Goal: Information Seeking & Learning: Find specific fact

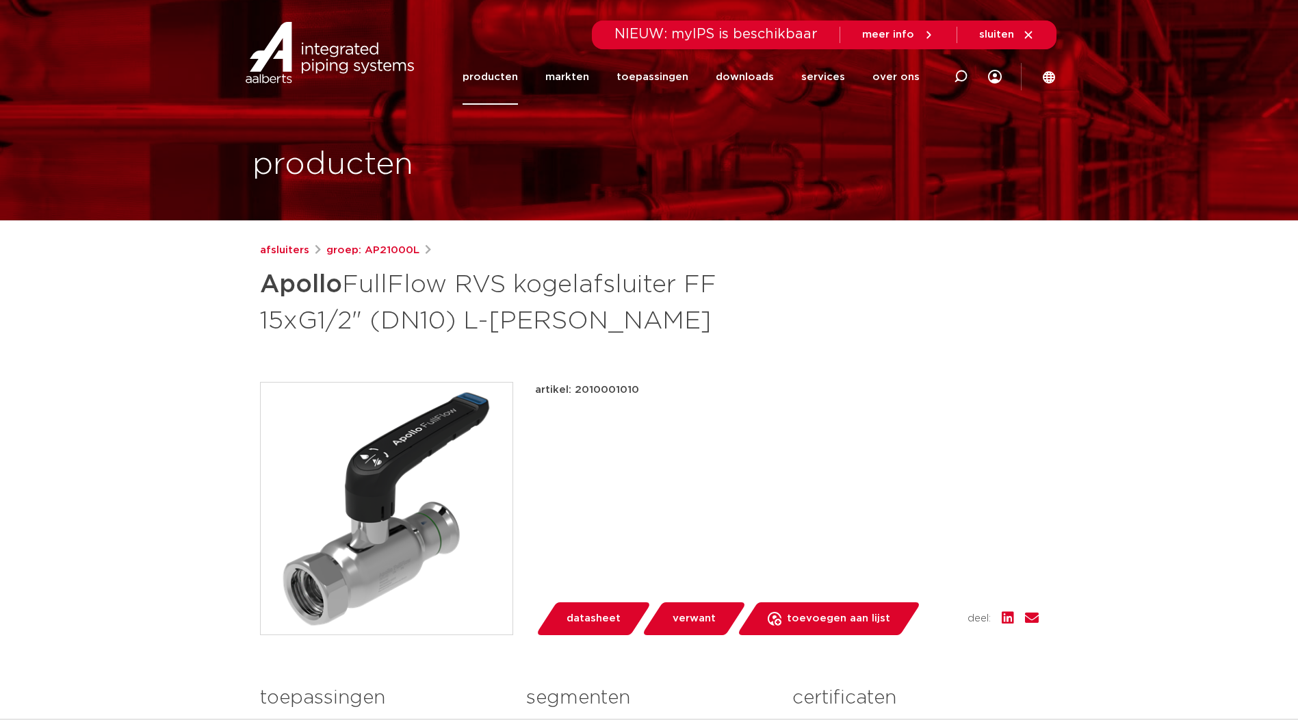
drag, startPoint x: 574, startPoint y: 384, endPoint x: 644, endPoint y: 389, distance: 70.7
click at [635, 318] on div "artikel: 2010001010" at bounding box center [787, 390] width 504 height 16
drag, startPoint x: 644, startPoint y: 389, endPoint x: 626, endPoint y: 389, distance: 17.8
copy p "2010001010"
click at [635, 318] on div "artikel: 2010001010" at bounding box center [787, 390] width 504 height 16
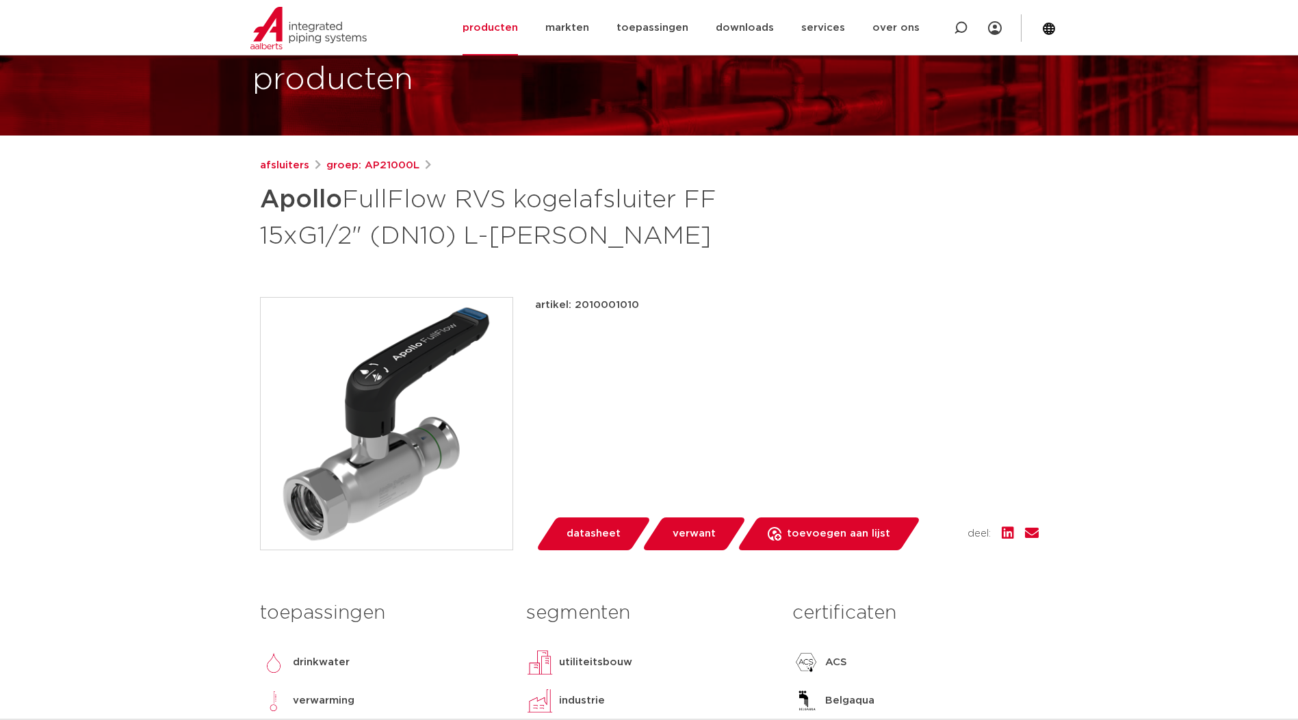
scroll to position [114, 0]
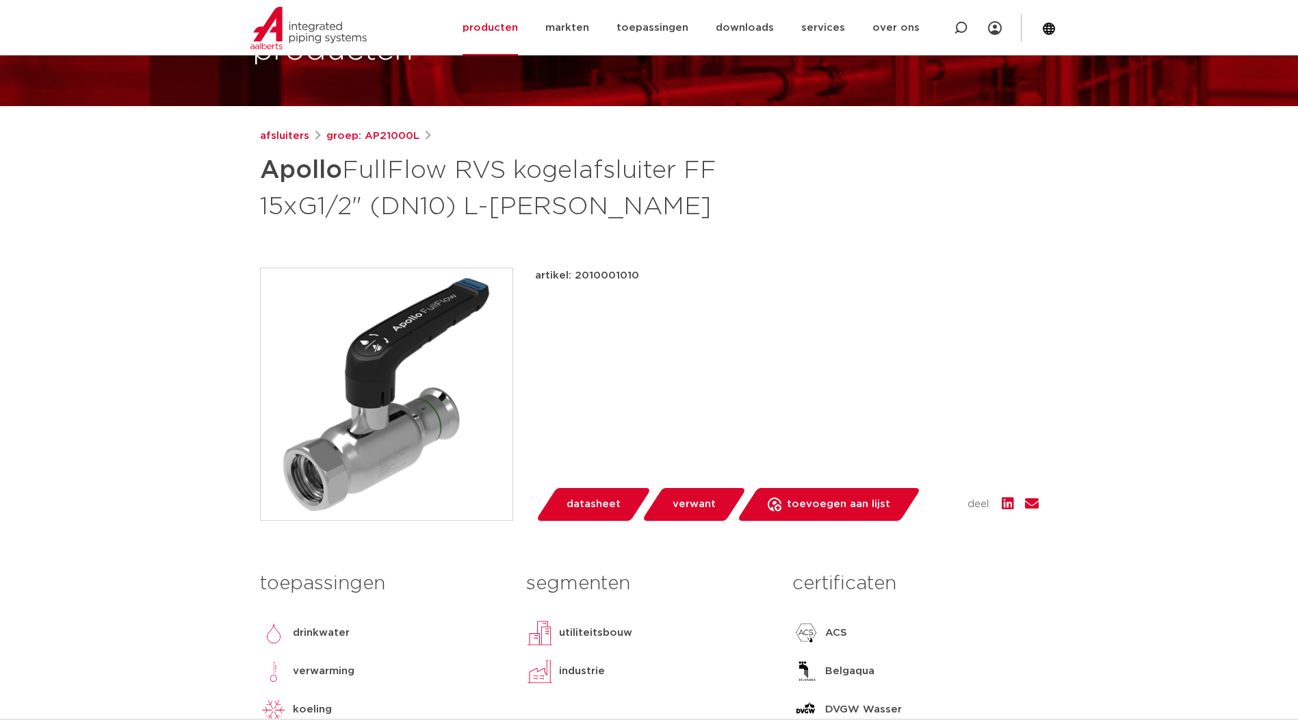
drag, startPoint x: 572, startPoint y: 276, endPoint x: 646, endPoint y: 279, distance: 74.0
click at [635, 279] on div "artikel: 2010001010" at bounding box center [787, 276] width 504 height 16
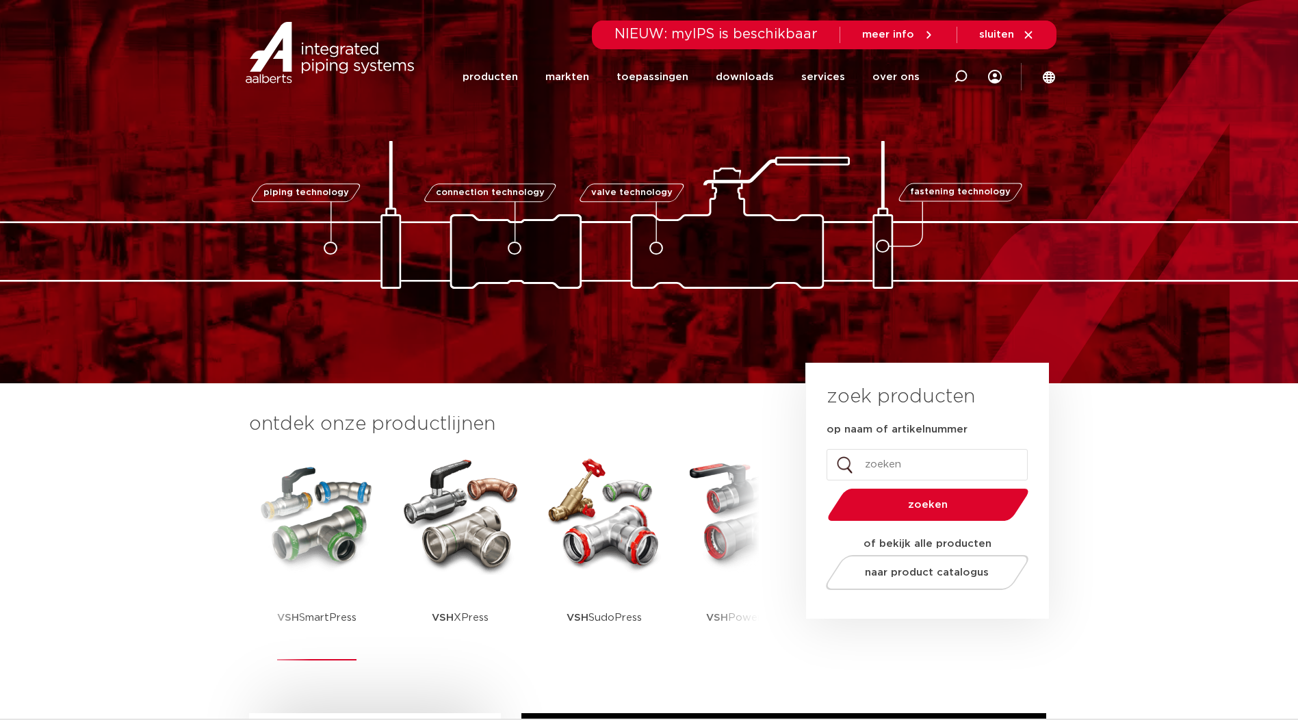
click at [286, 522] on img at bounding box center [316, 513] width 123 height 123
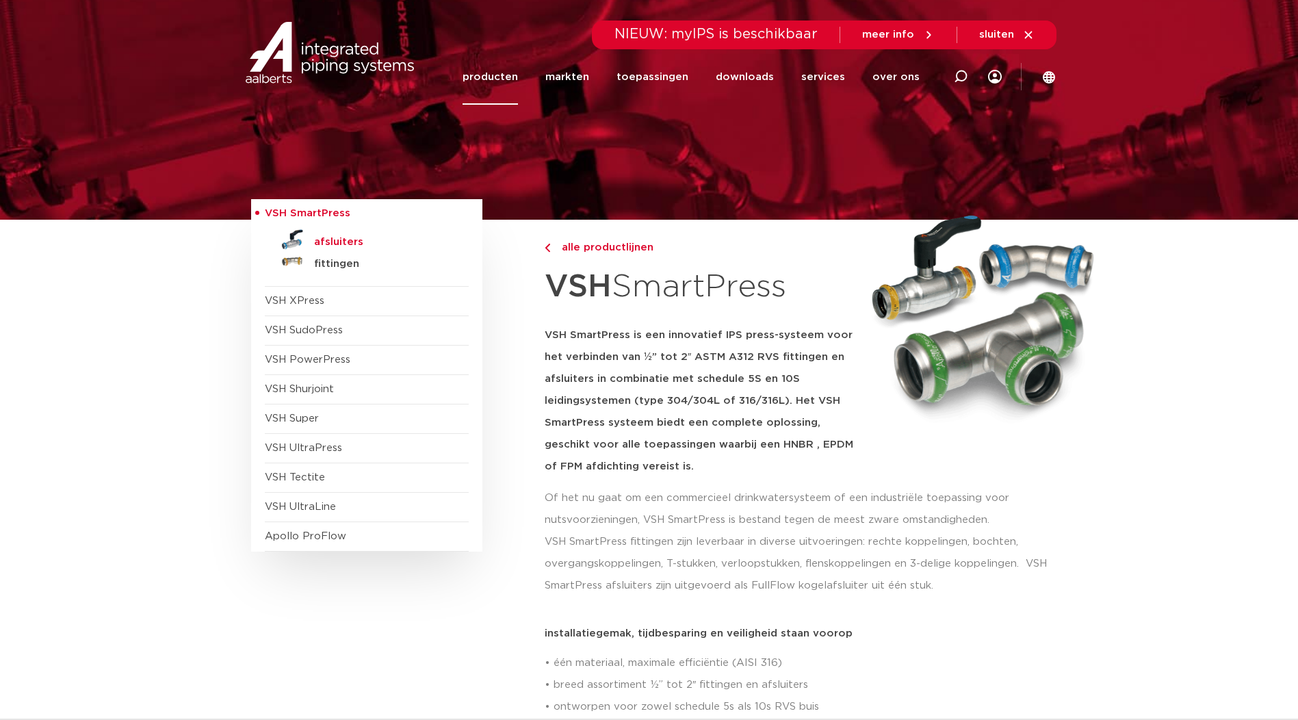
click at [340, 237] on h5 "afsluiters" at bounding box center [382, 242] width 136 height 12
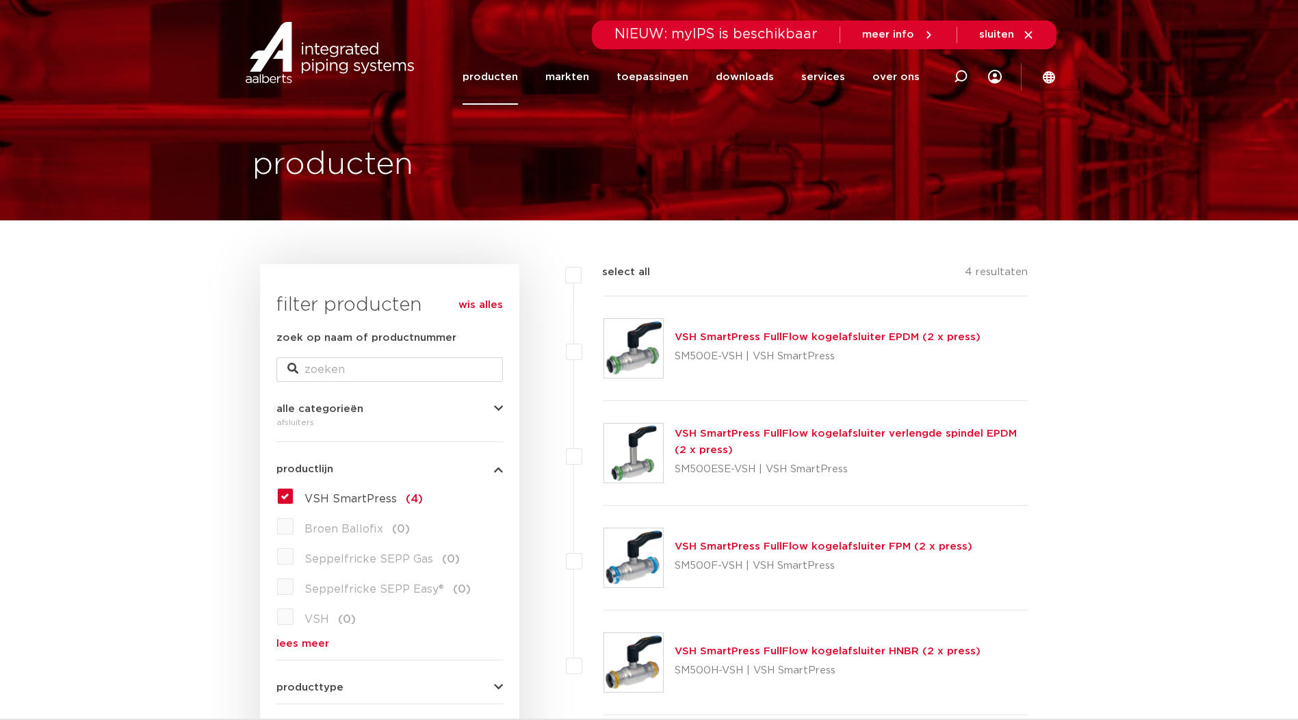
click at [300, 62] on img at bounding box center [329, 53] width 175 height 62
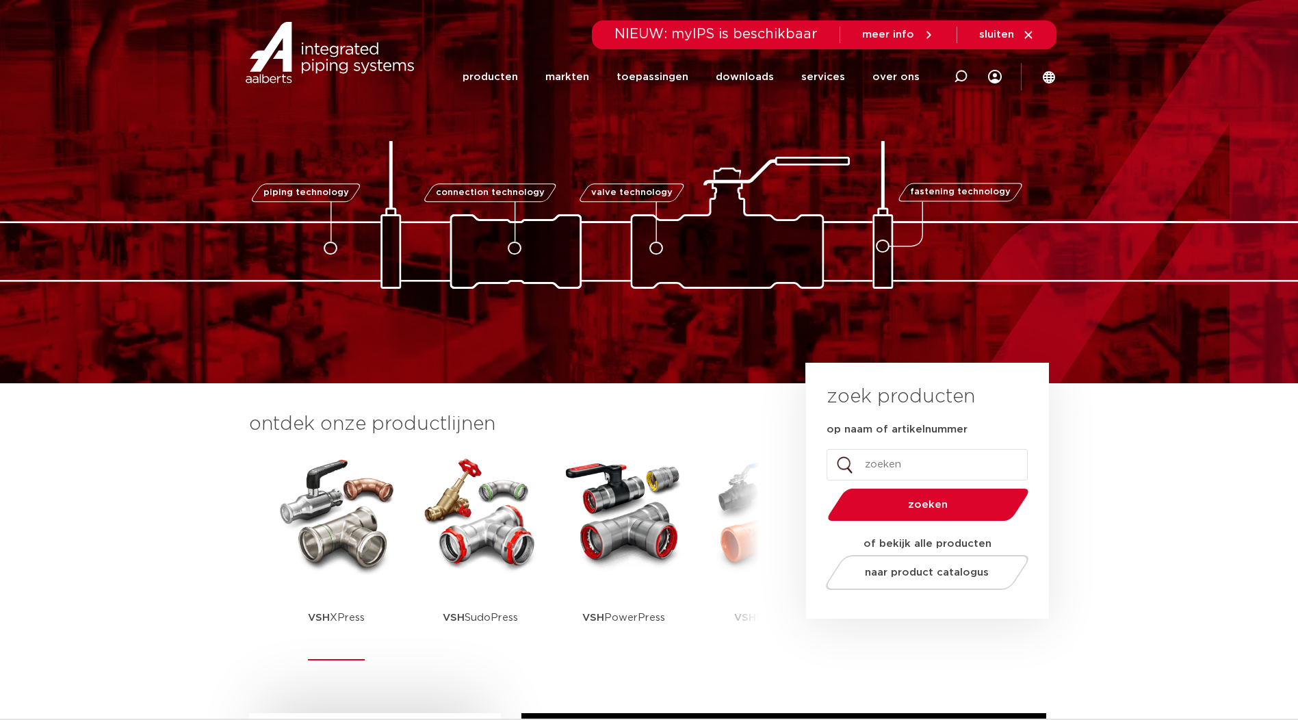
click at [346, 516] on img at bounding box center [336, 513] width 123 height 123
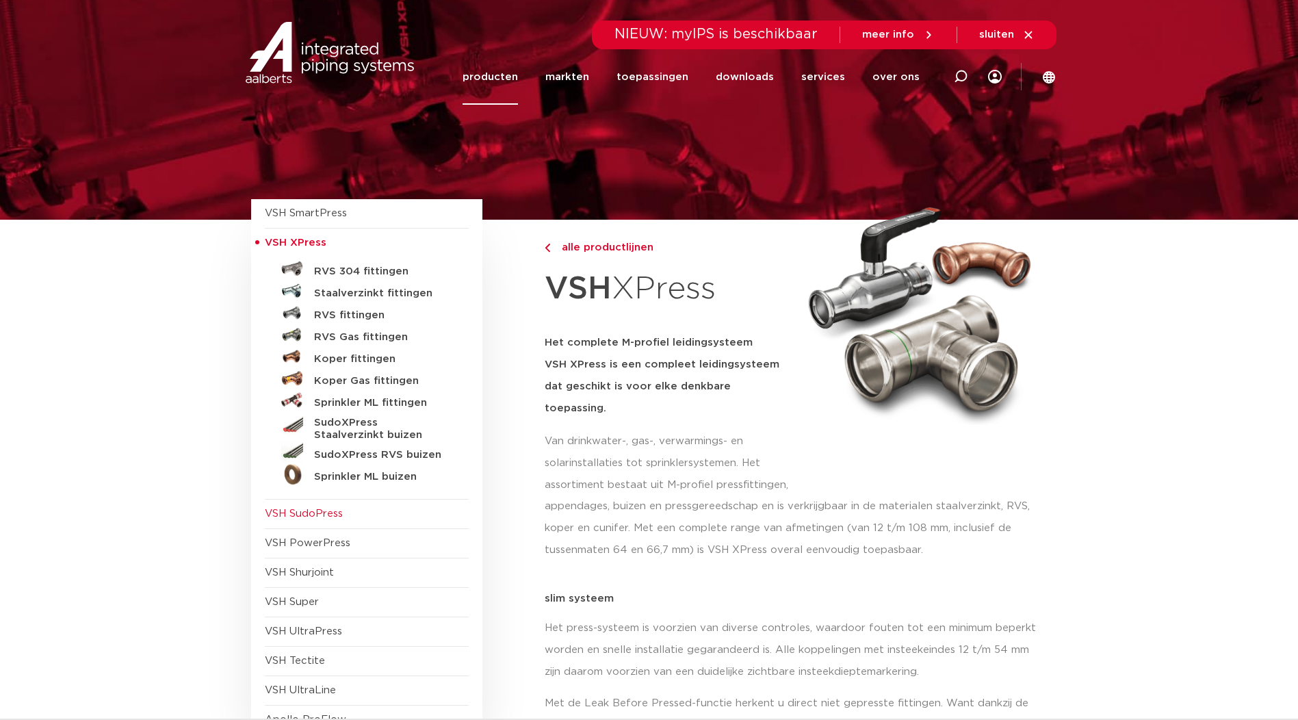
click at [324, 513] on span "VSH SudoPress" at bounding box center [304, 514] width 78 height 10
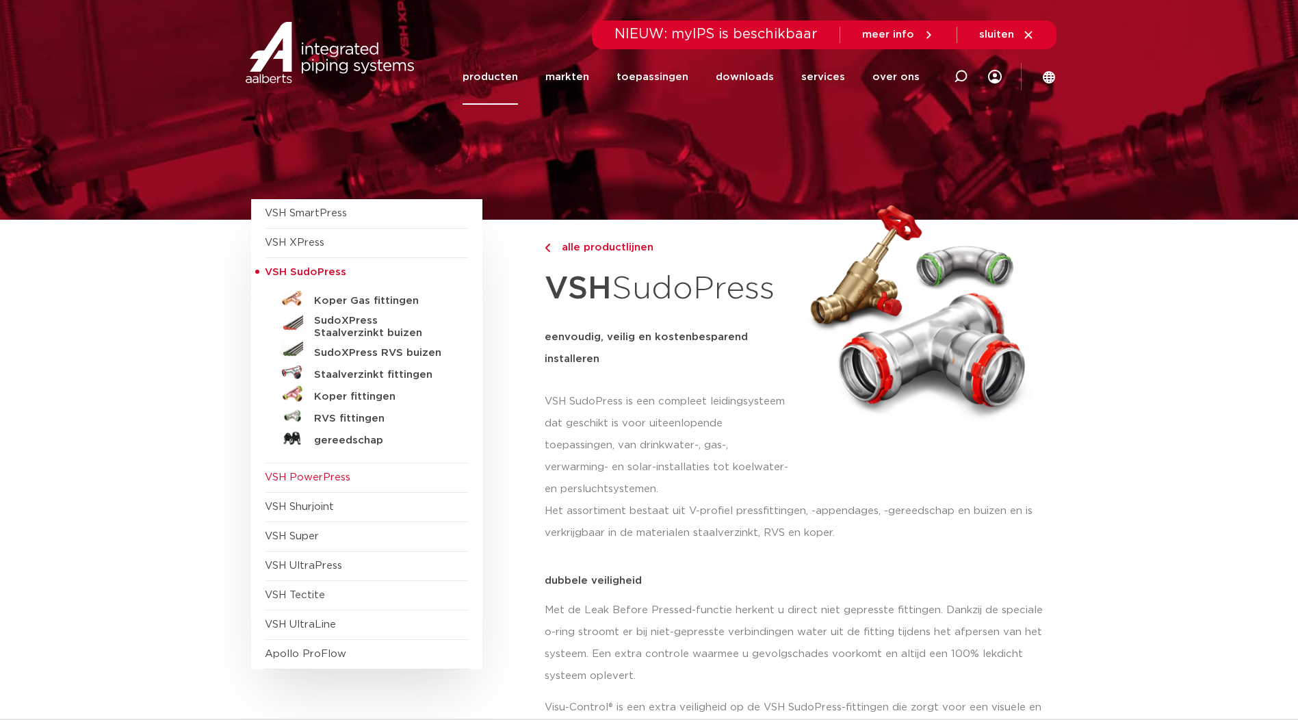
click at [318, 480] on span "VSH PowerPress" at bounding box center [308, 477] width 86 height 10
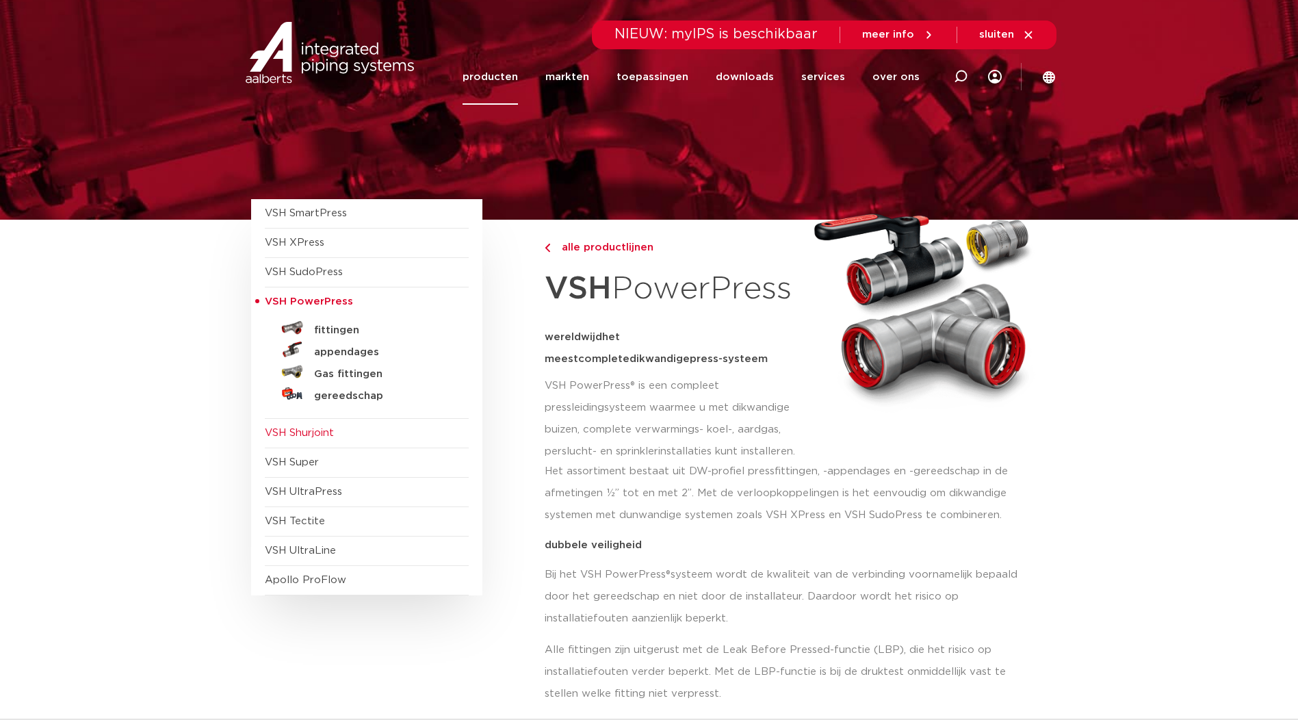
click at [316, 431] on span "VSH Shurjoint" at bounding box center [299, 433] width 69 height 10
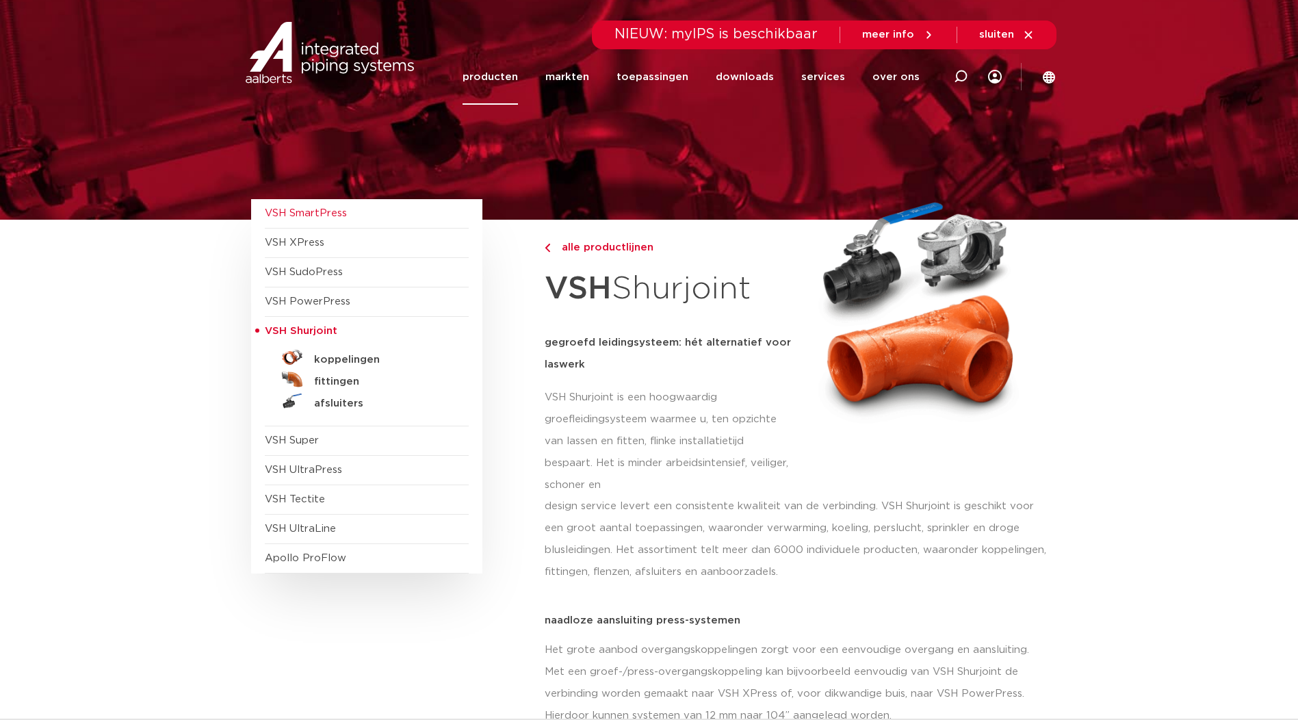
click at [301, 214] on span "VSH SmartPress" at bounding box center [306, 213] width 82 height 10
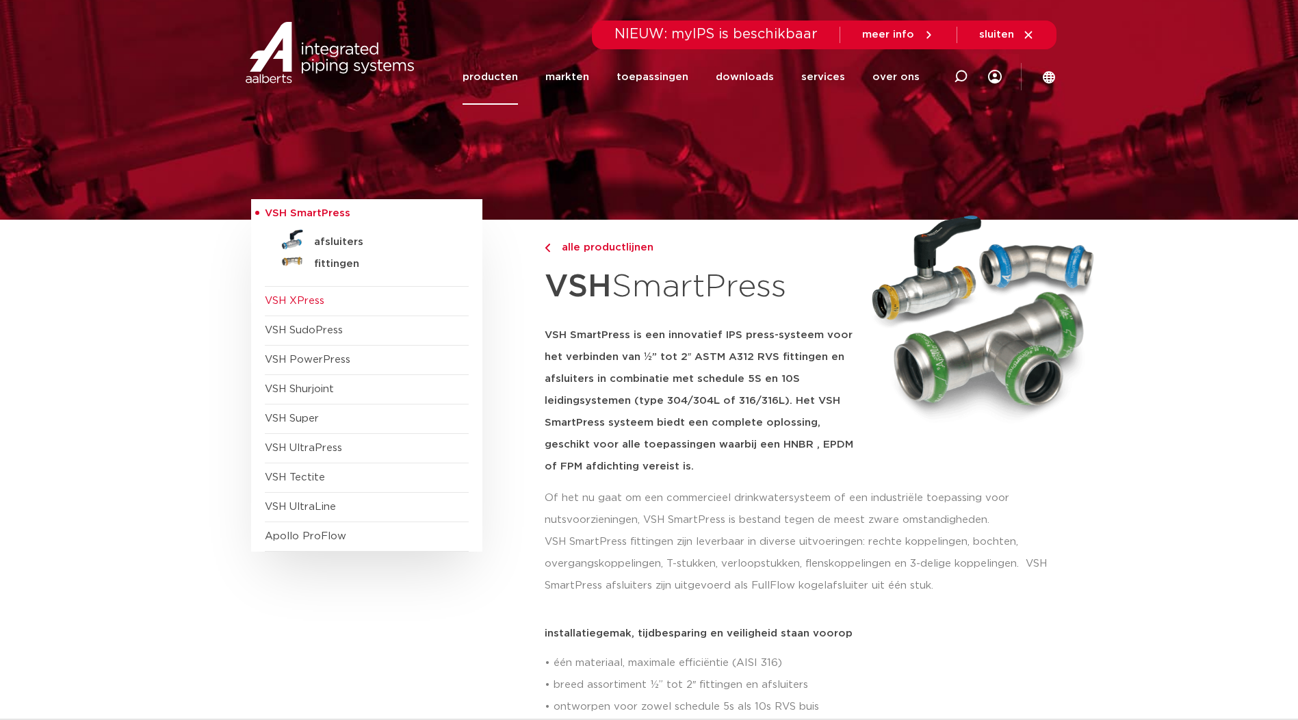
click at [311, 300] on span "VSH XPress" at bounding box center [295, 301] width 60 height 10
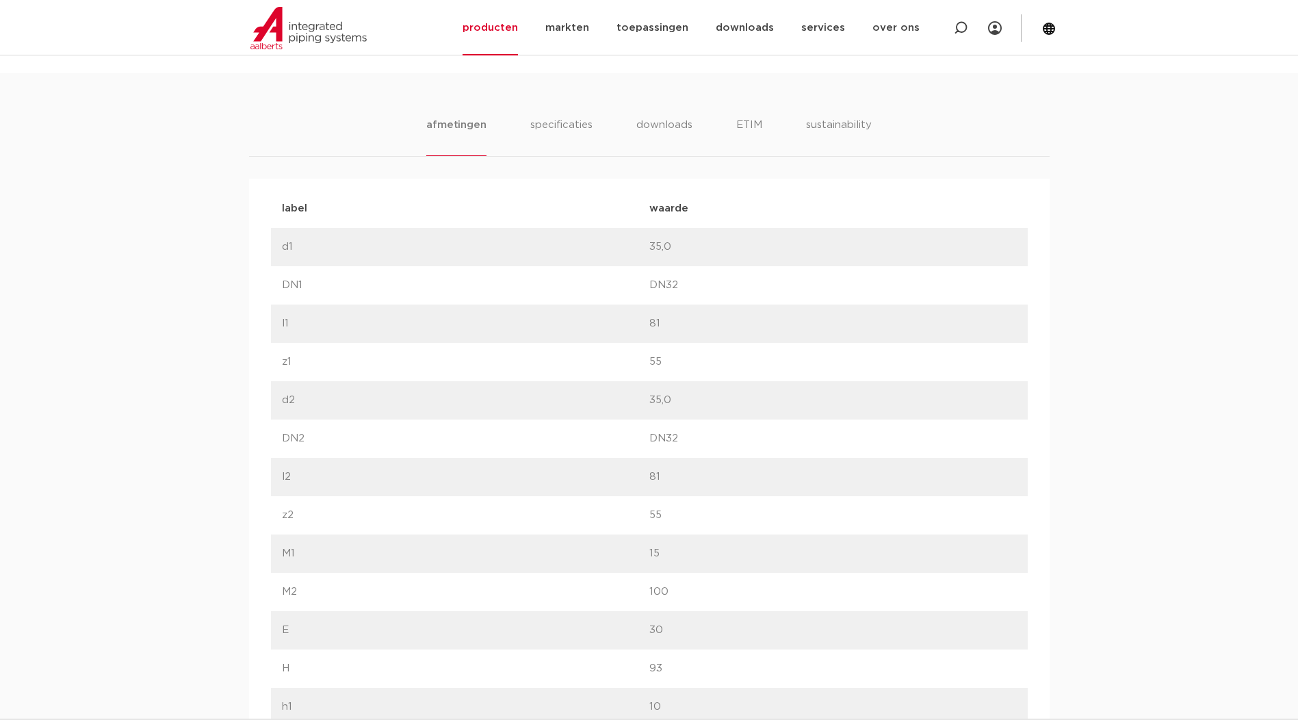
scroll to position [799, 0]
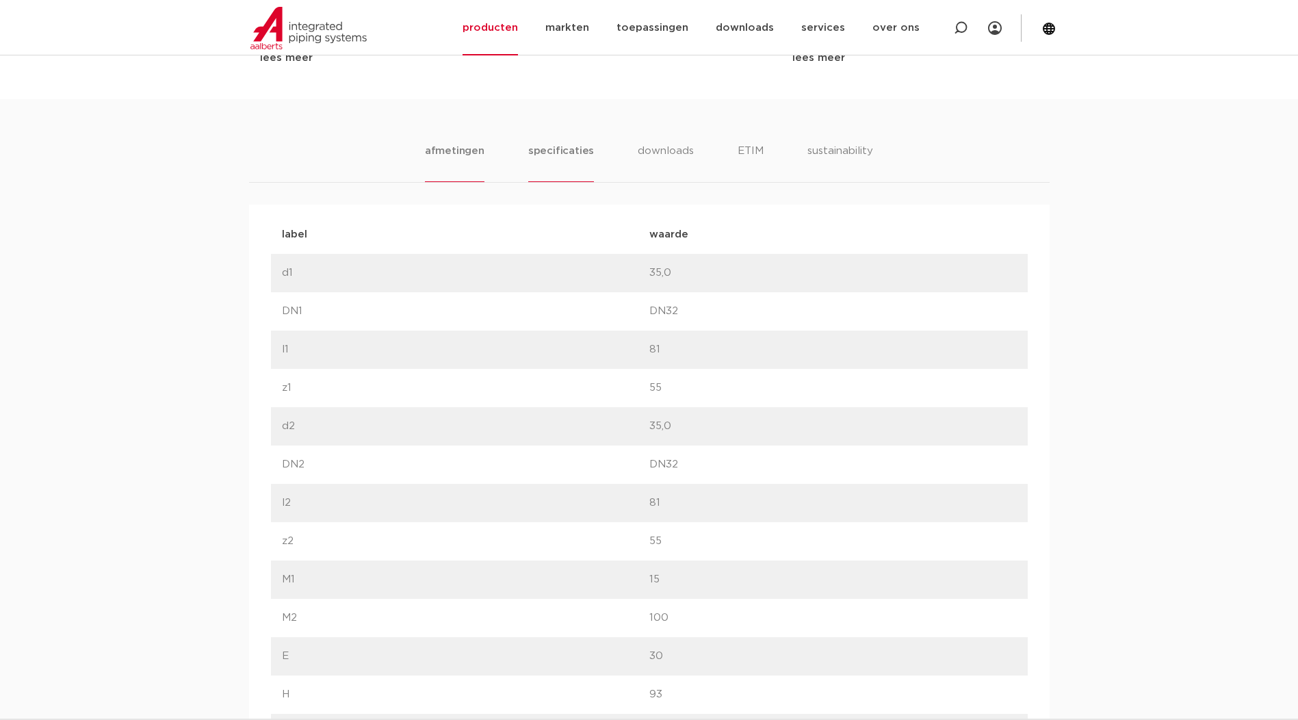
click at [562, 151] on li "specificaties" at bounding box center [561, 162] width 66 height 39
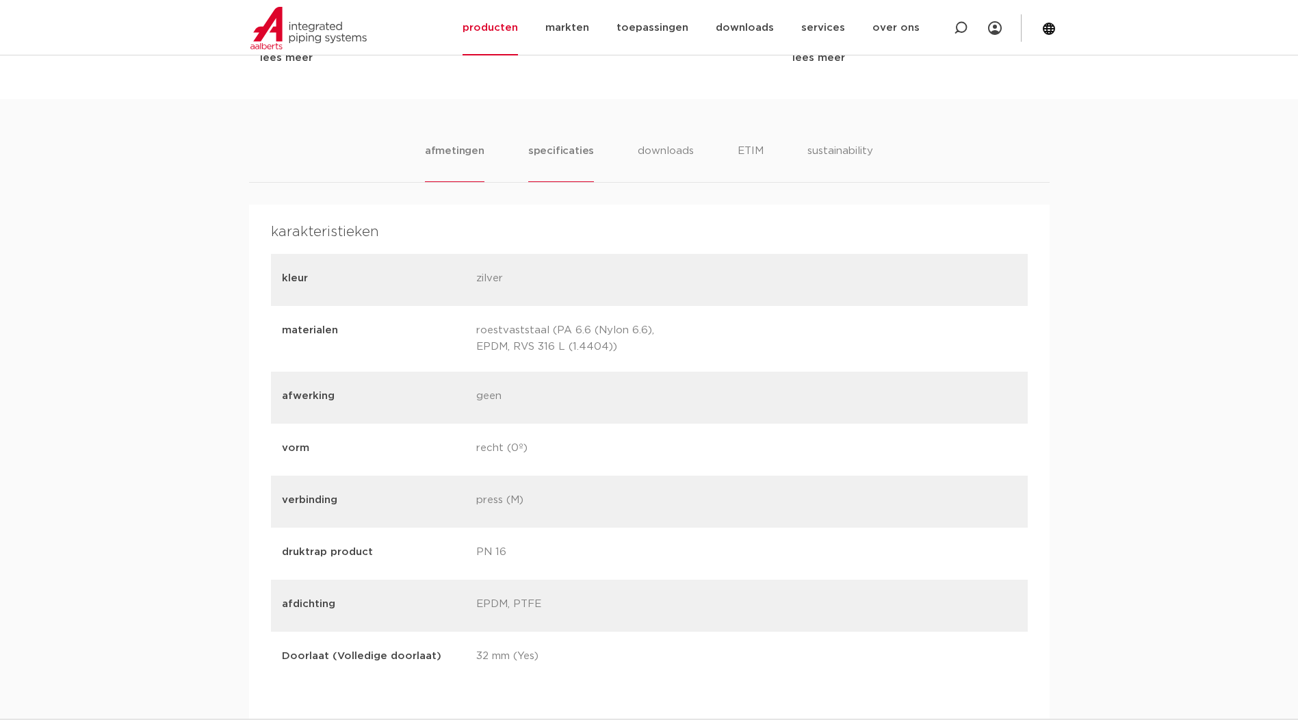
click at [475, 153] on li "afmetingen" at bounding box center [455, 162] width 60 height 39
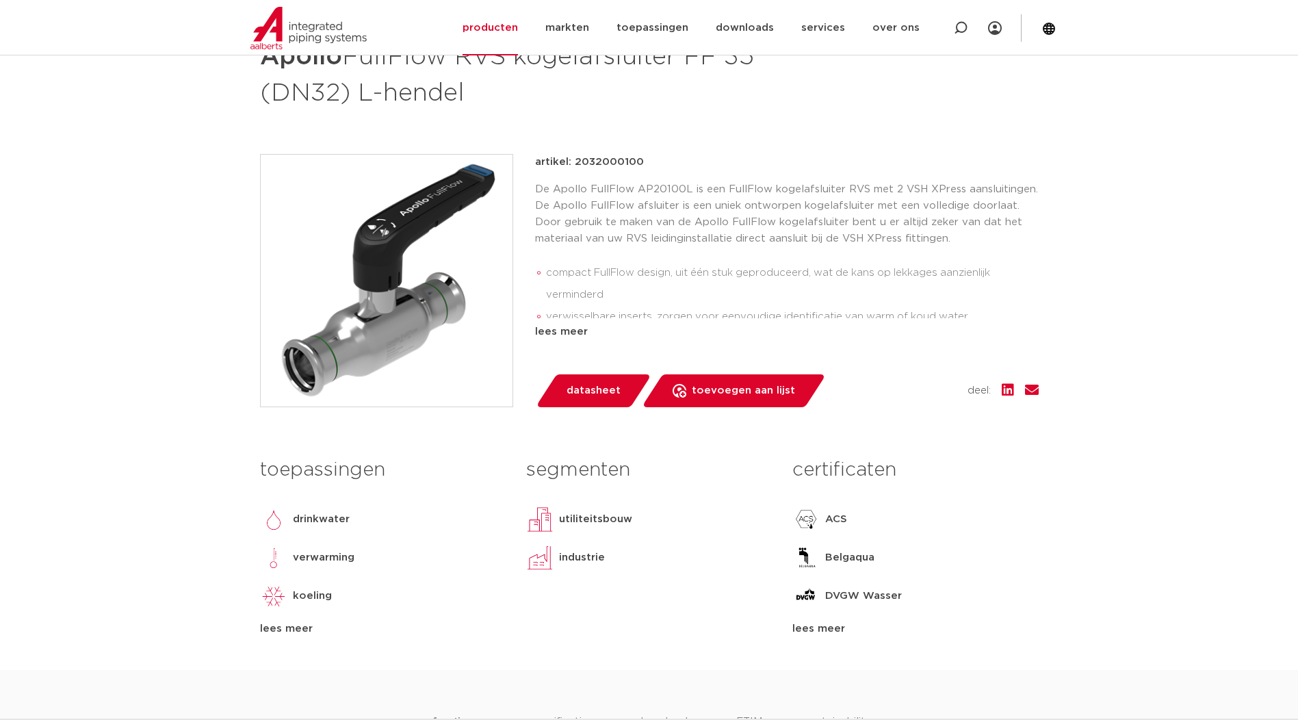
scroll to position [114, 0]
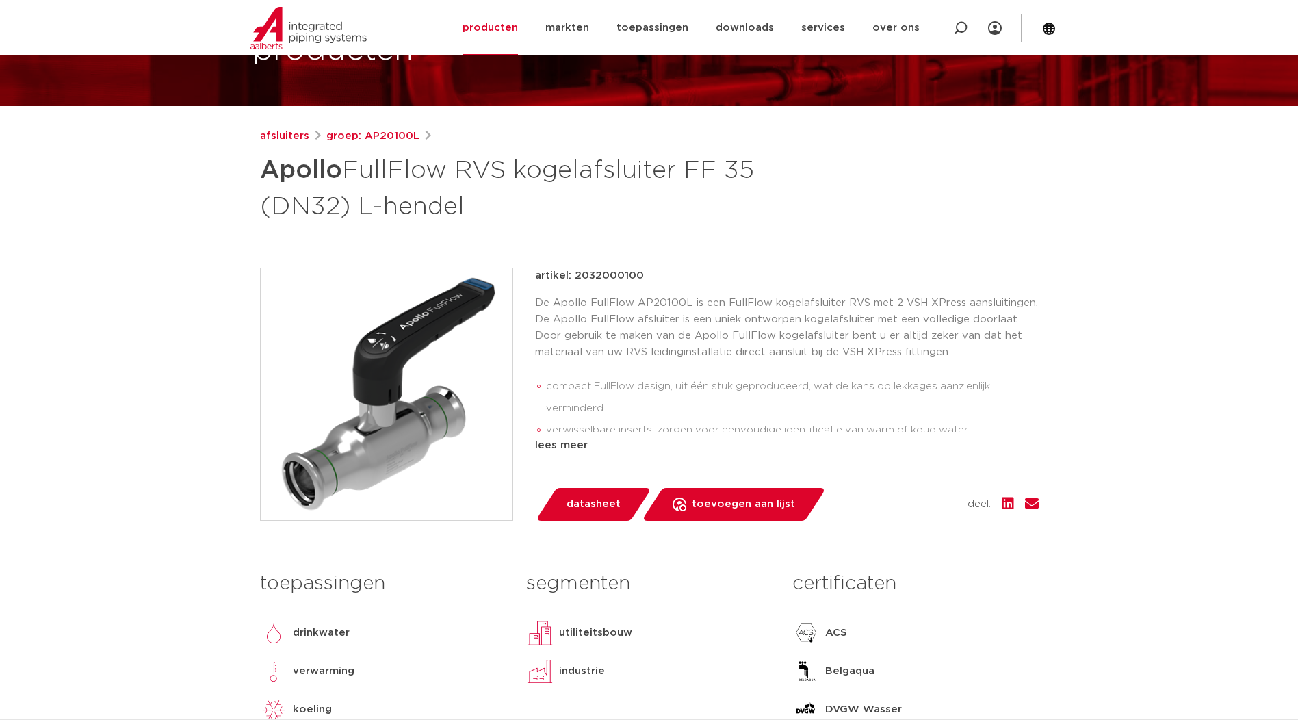
click at [371, 140] on link "groep: AP20100L" at bounding box center [372, 136] width 93 height 16
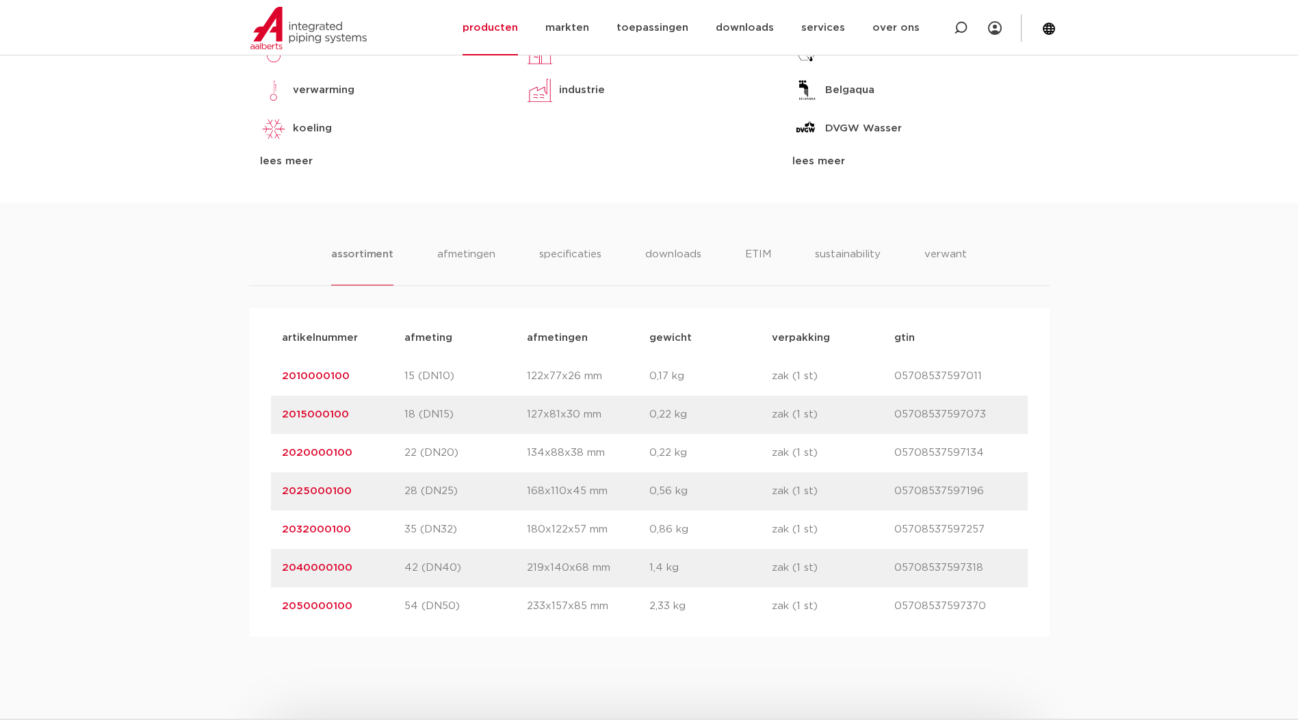
scroll to position [799, 0]
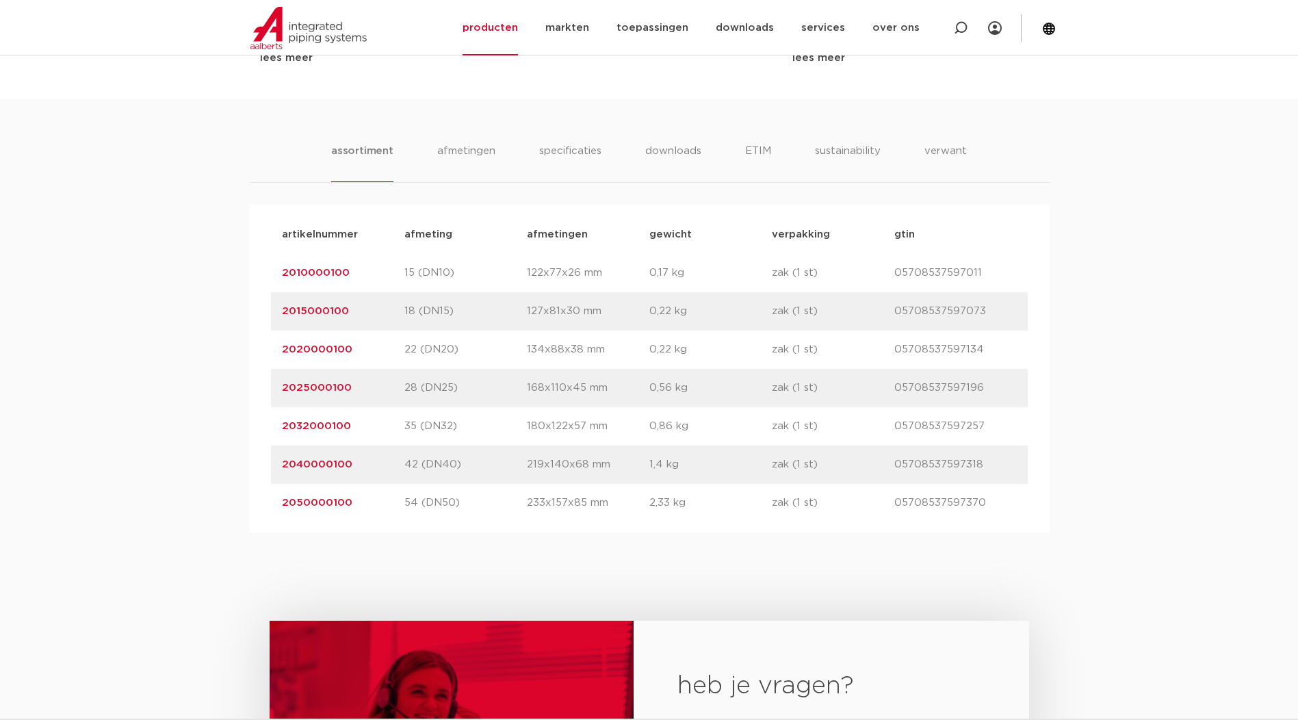
click at [337, 278] on link "2010000100" at bounding box center [316, 273] width 68 height 10
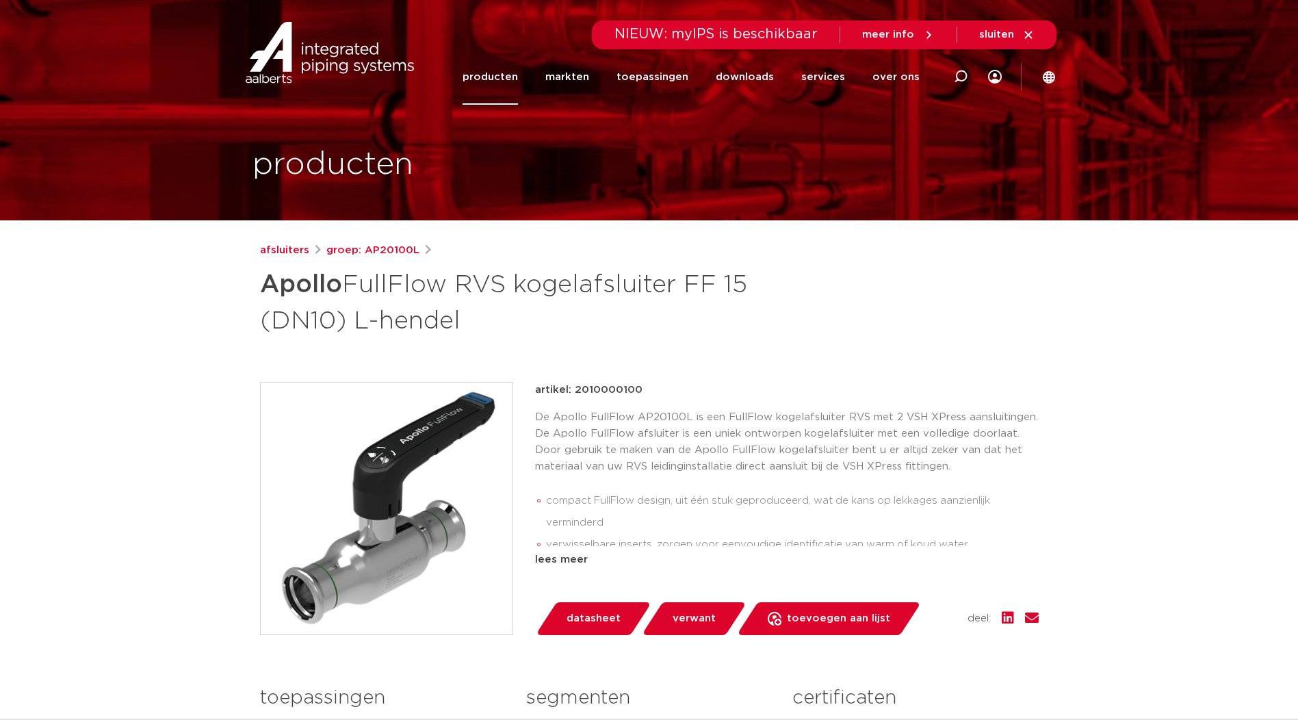
drag, startPoint x: 574, startPoint y: 387, endPoint x: 657, endPoint y: 390, distance: 83.5
click at [657, 390] on div "artikel: 2010000100" at bounding box center [787, 390] width 504 height 16
drag, startPoint x: 657, startPoint y: 390, endPoint x: 632, endPoint y: 390, distance: 24.6
copy p "2010000100"
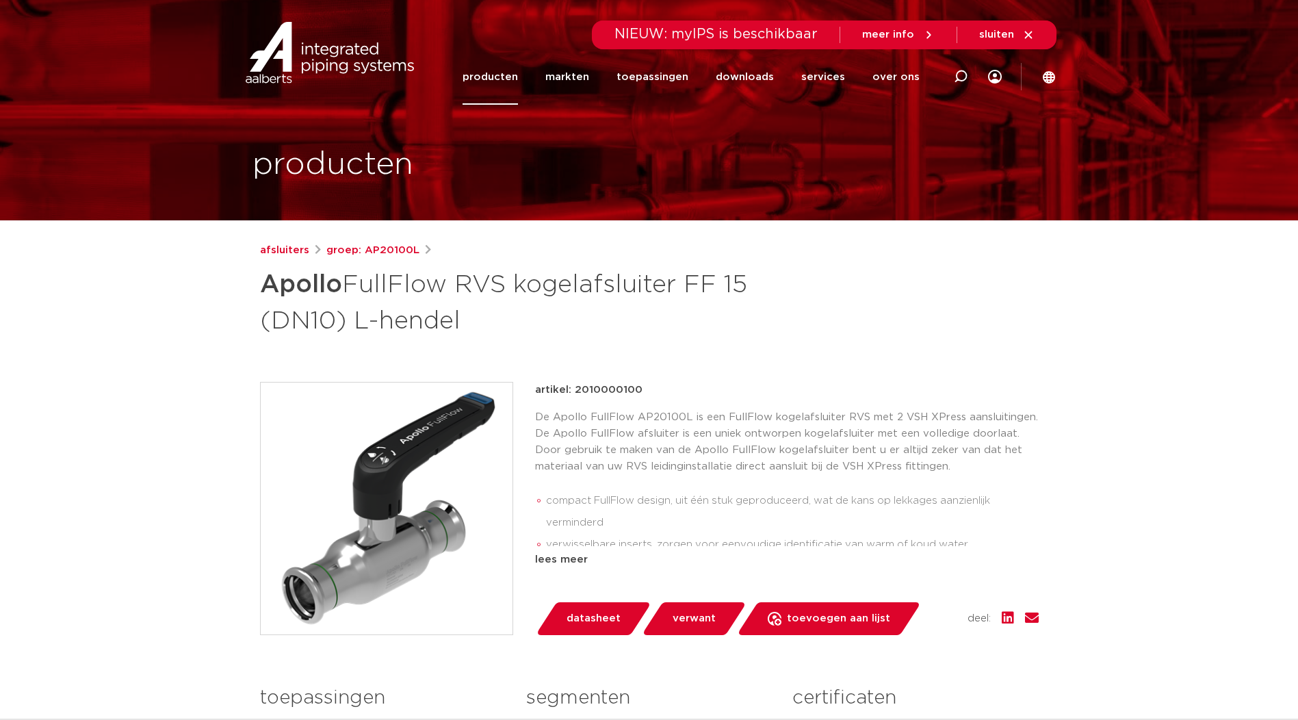
copy p "2010000100"
click at [398, 252] on link "groep: AP20100L" at bounding box center [372, 250] width 93 height 16
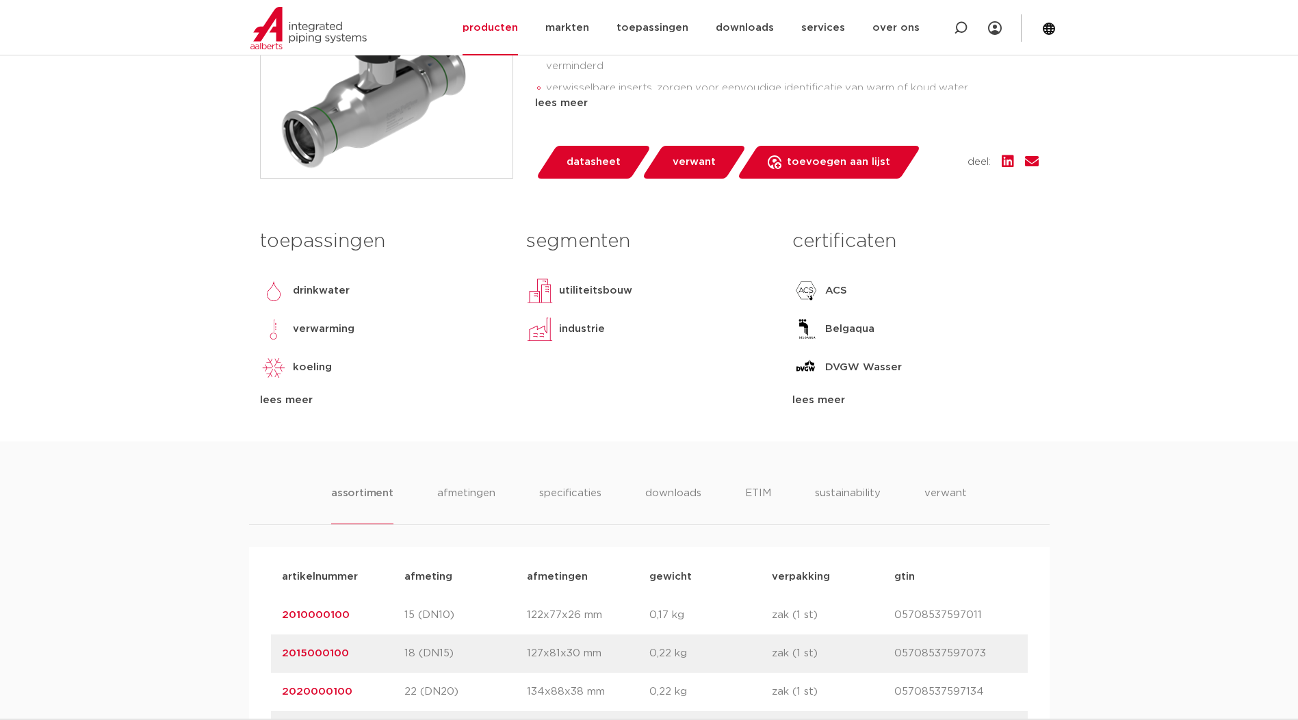
scroll to position [799, 0]
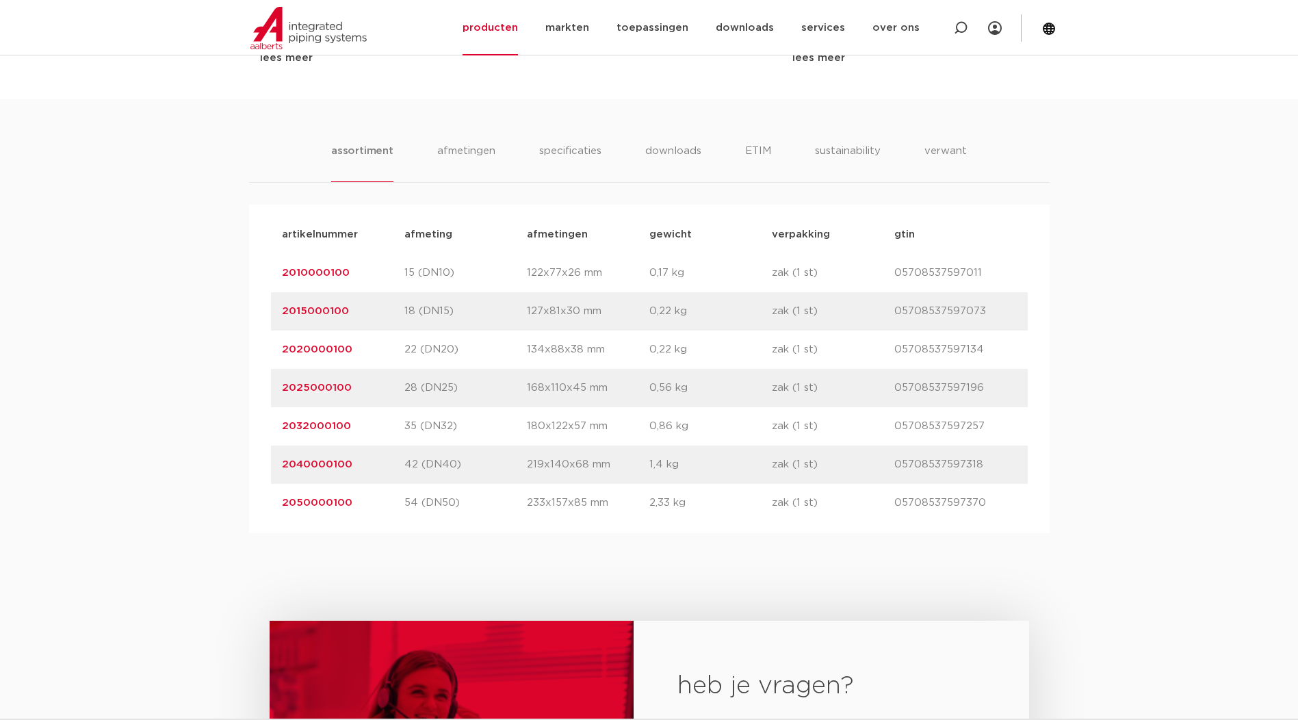
click at [339, 272] on link "2010000100" at bounding box center [316, 273] width 68 height 10
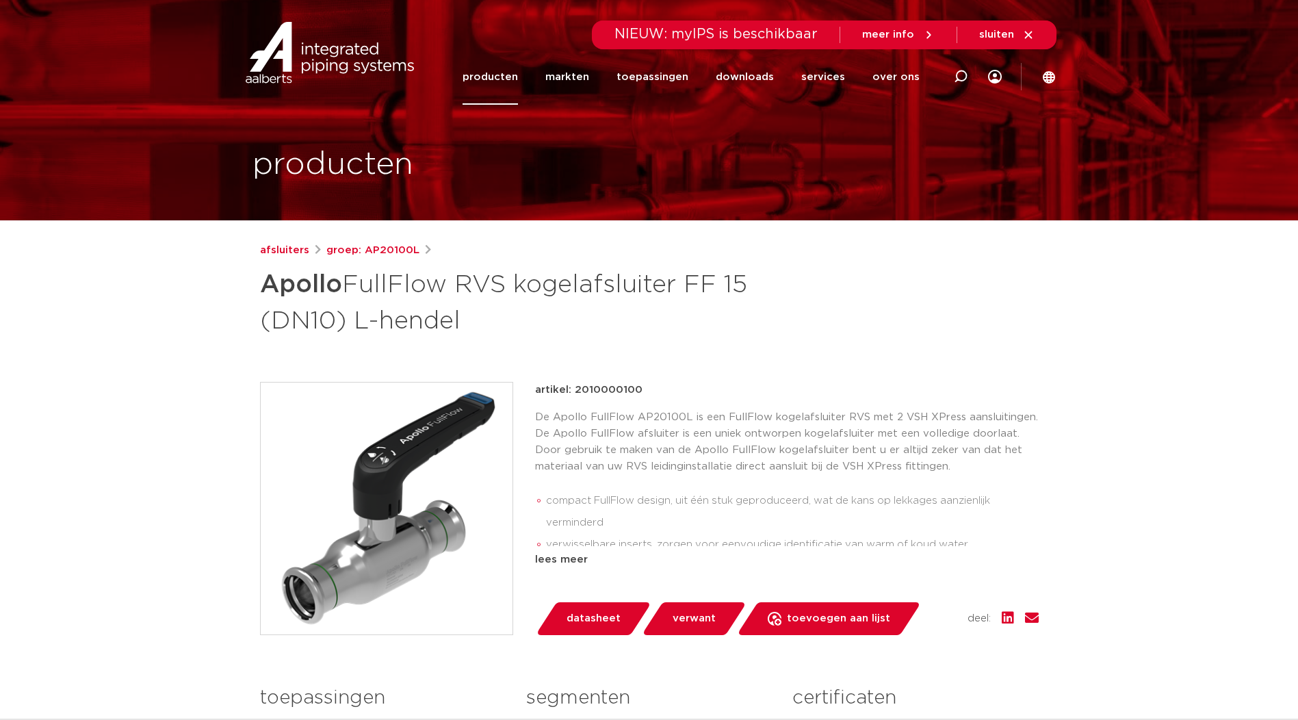
drag, startPoint x: 574, startPoint y: 388, endPoint x: 643, endPoint y: 385, distance: 68.5
click at [643, 385] on div "artikel: 2010000100" at bounding box center [787, 390] width 504 height 16
drag, startPoint x: 643, startPoint y: 385, endPoint x: 636, endPoint y: 387, distance: 7.0
copy p "2010000100"
